Goal: Understand process/instructions: Learn how to perform a task or action

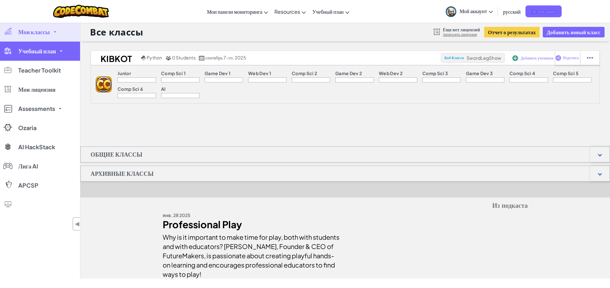
click at [48, 44] on link "Учебный план" at bounding box center [40, 51] width 80 height 19
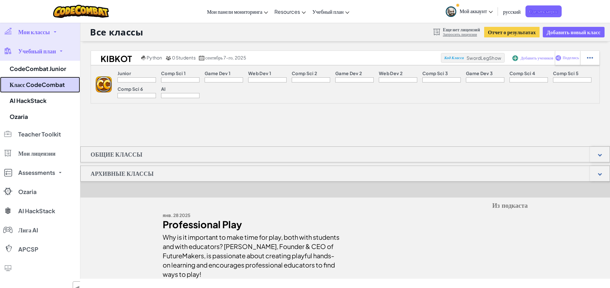
click at [34, 80] on link "Класс CodeCombat" at bounding box center [40, 85] width 80 height 16
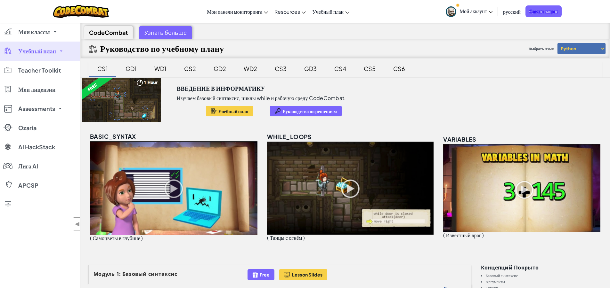
scroll to position [224, 0]
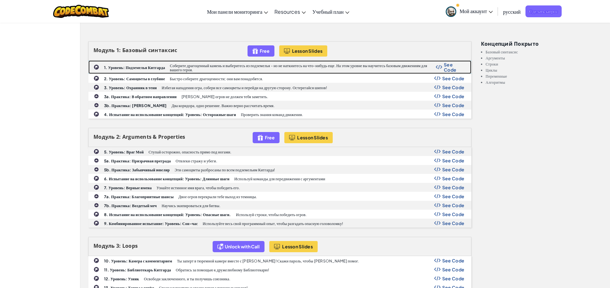
click at [126, 68] on b "1. Уровень: Подземелья Китгарда" at bounding box center [134, 67] width 61 height 5
